Goal: Task Accomplishment & Management: Manage account settings

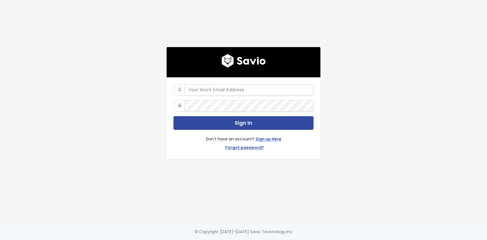
type input "[EMAIL_ADDRESS][DOMAIN_NAME]"
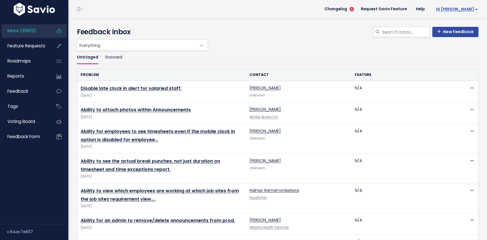
click at [459, 8] on span "Hi Lauren" at bounding box center [457, 9] width 42 height 4
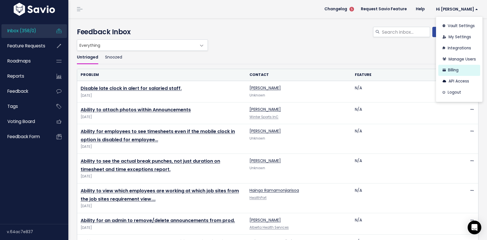
click at [459, 72] on link "Billing" at bounding box center [459, 70] width 42 height 11
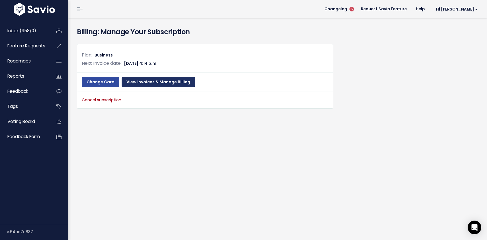
click at [151, 82] on link "View Invoices & Manage Billing" at bounding box center [159, 82] width 74 height 10
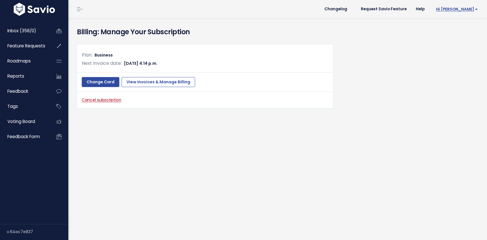
click at [462, 11] on span "Hi Lauren" at bounding box center [457, 9] width 42 height 4
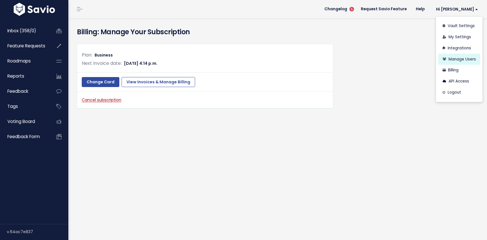
click at [469, 57] on link "Manage Users" at bounding box center [459, 59] width 42 height 11
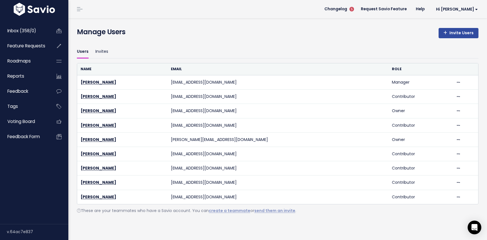
click at [124, 230] on div "Manage Users Invite Users Users Invites Name Email Role [PERSON_NAME] [EMAIL_AD…" at bounding box center [277, 128] width 419 height 221
click at [465, 9] on span "Hi [PERSON_NAME]" at bounding box center [457, 9] width 42 height 4
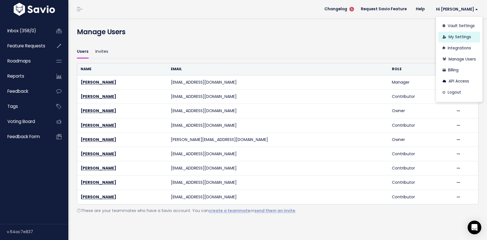
click at [461, 36] on link "My Settings" at bounding box center [459, 37] width 42 height 11
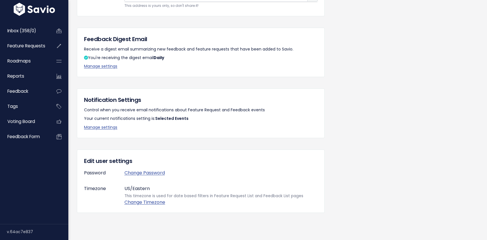
scroll to position [89, 0]
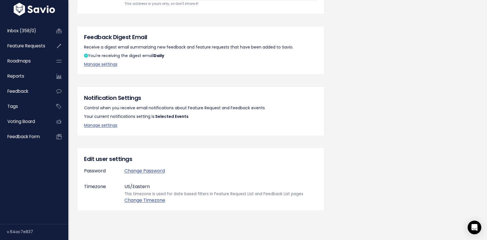
click at [347, 83] on div "Email Feedback to Savio Email customer feedback and it'll land in your Feedback…" at bounding box center [278, 96] width 410 height 269
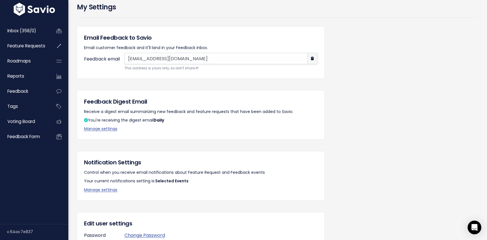
scroll to position [0, 0]
